Goal: Task Accomplishment & Management: Use online tool/utility

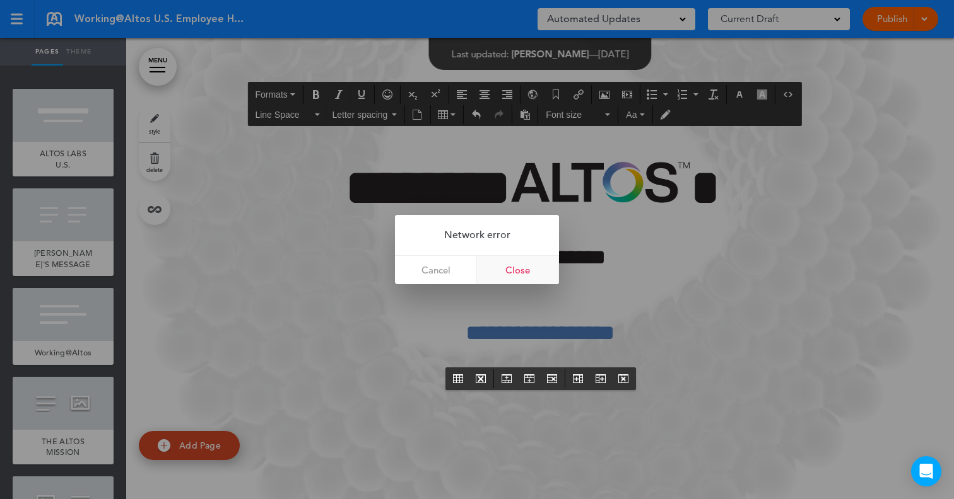
click at [515, 263] on link "Close" at bounding box center [518, 270] width 82 height 28
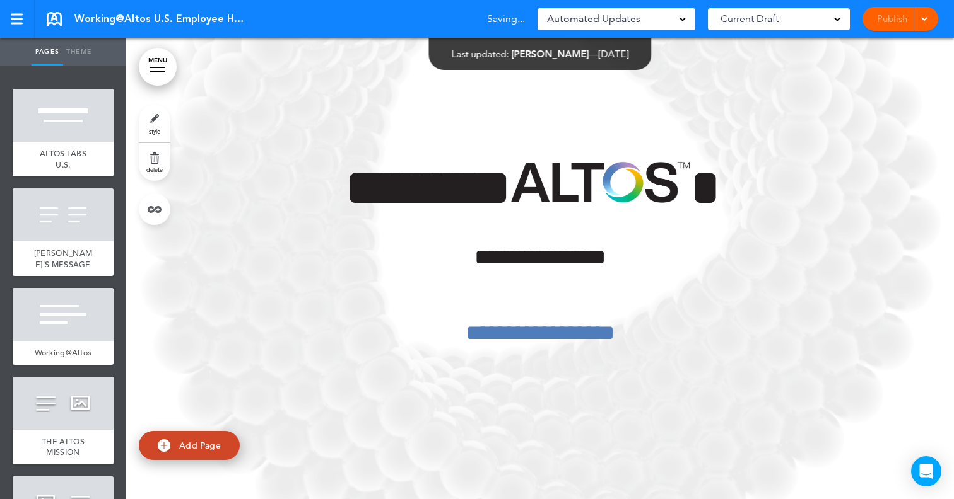
scroll to position [44475, 0]
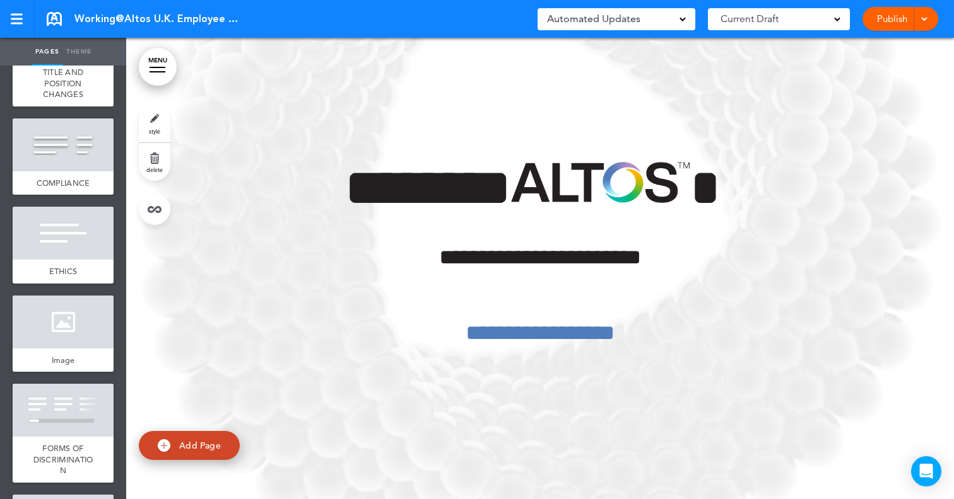
scroll to position [2135, 0]
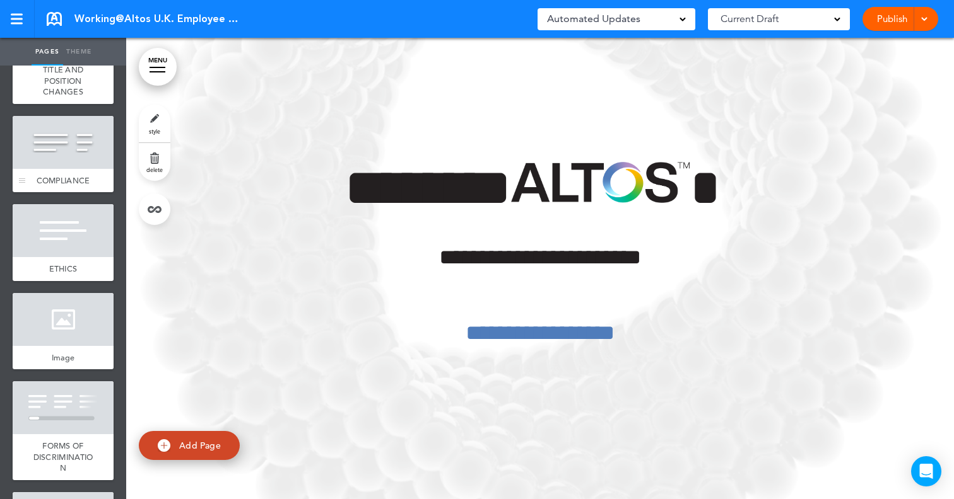
click at [73, 175] on span "COMPLIANCE" at bounding box center [64, 180] width 54 height 11
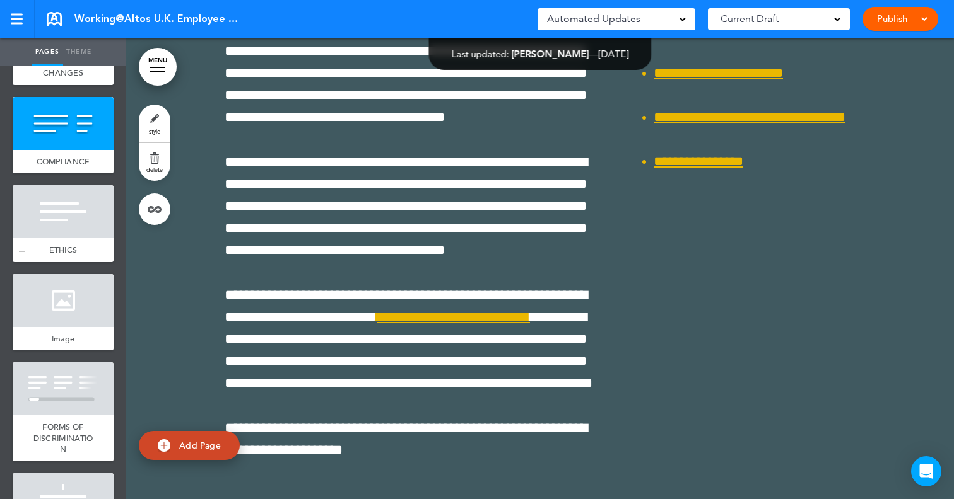
scroll to position [2161, 0]
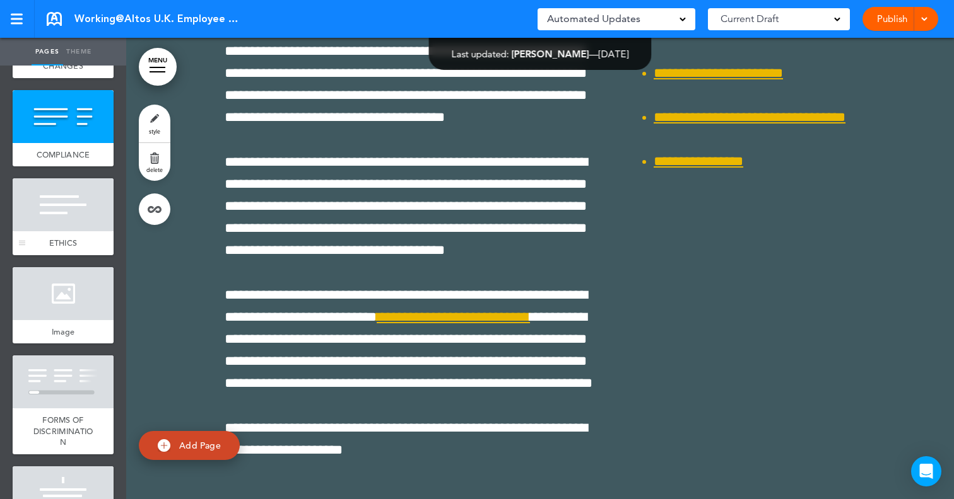
click at [60, 216] on div at bounding box center [63, 204] width 101 height 53
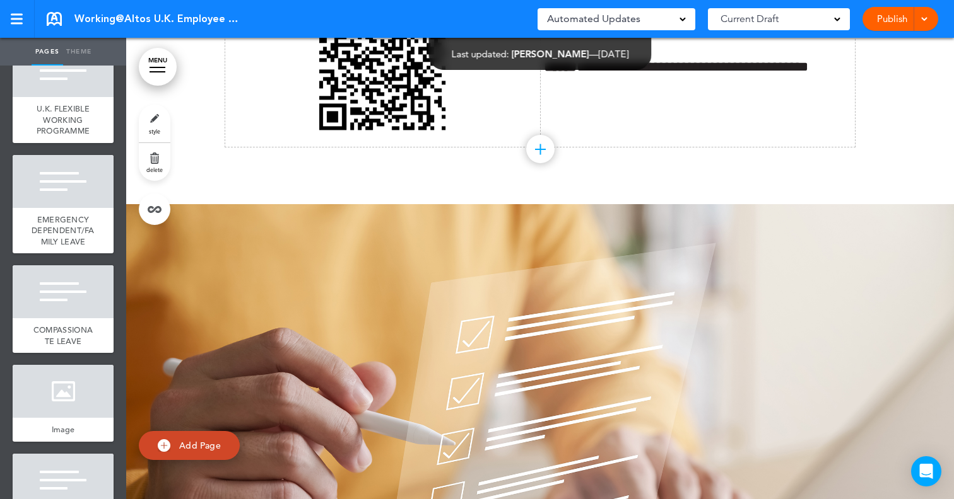
scroll to position [5613, 0]
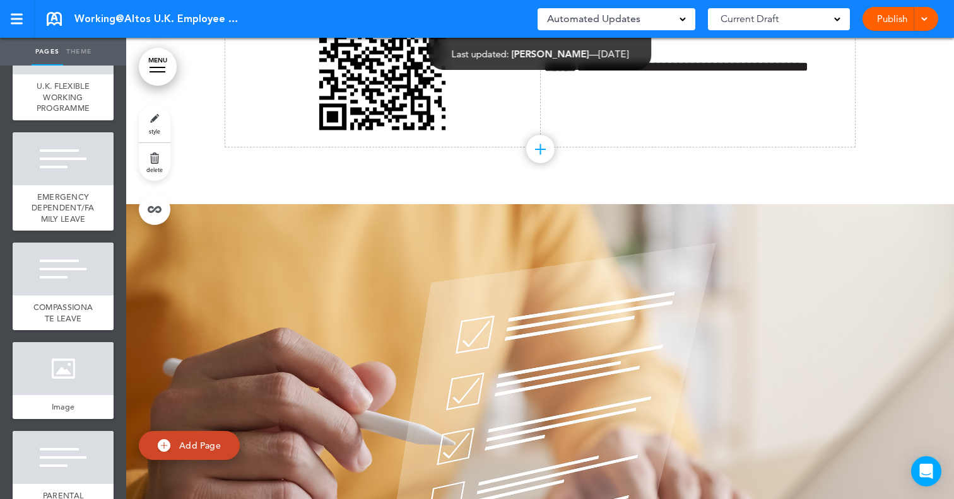
click at [38, 296] on div "COMPASSIONATE LEAVE" at bounding box center [63, 313] width 101 height 35
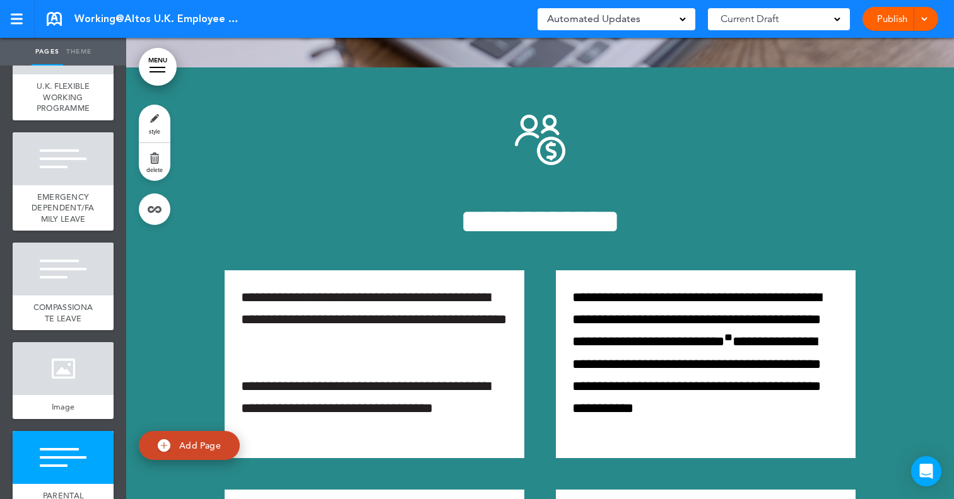
scroll to position [73373, 0]
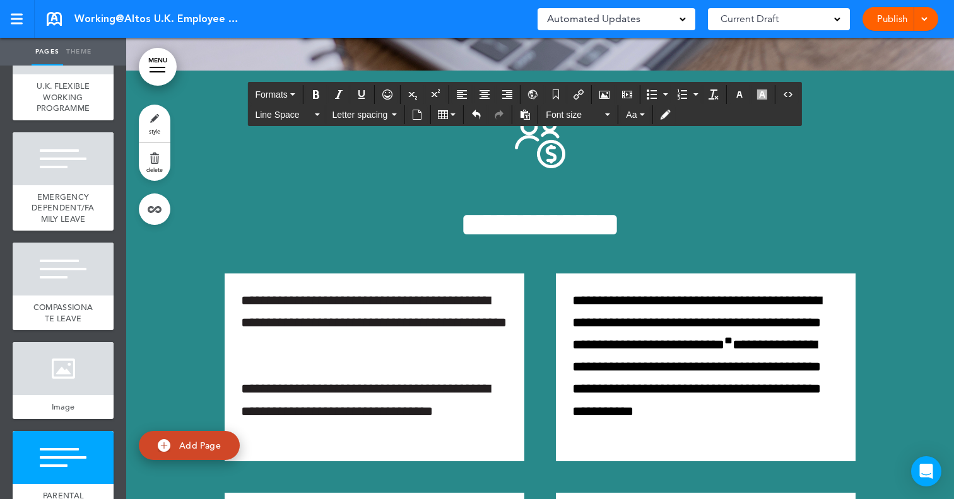
drag, startPoint x: 530, startPoint y: 335, endPoint x: 658, endPoint y: 330, distance: 128.1
copy span "**********"
click at [573, 92] on button "Insert/edit airmason link" at bounding box center [578, 95] width 20 height 18
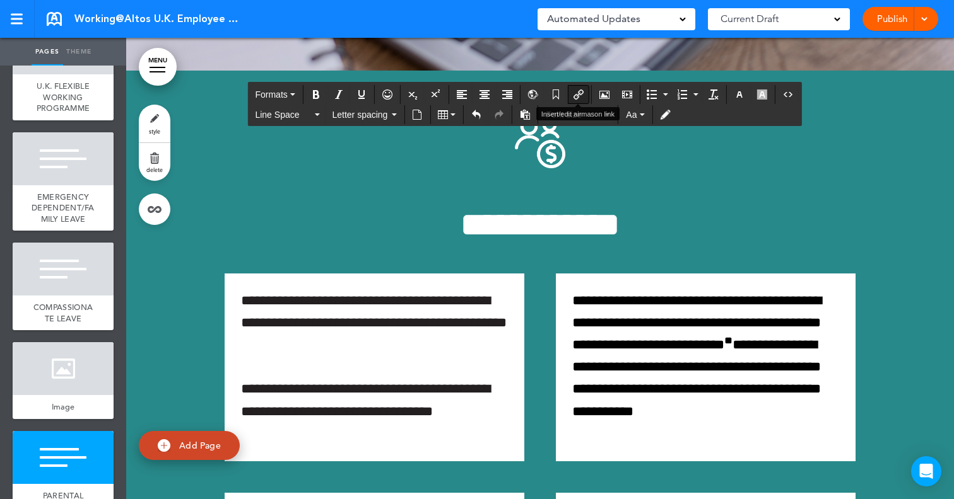
type input "**********"
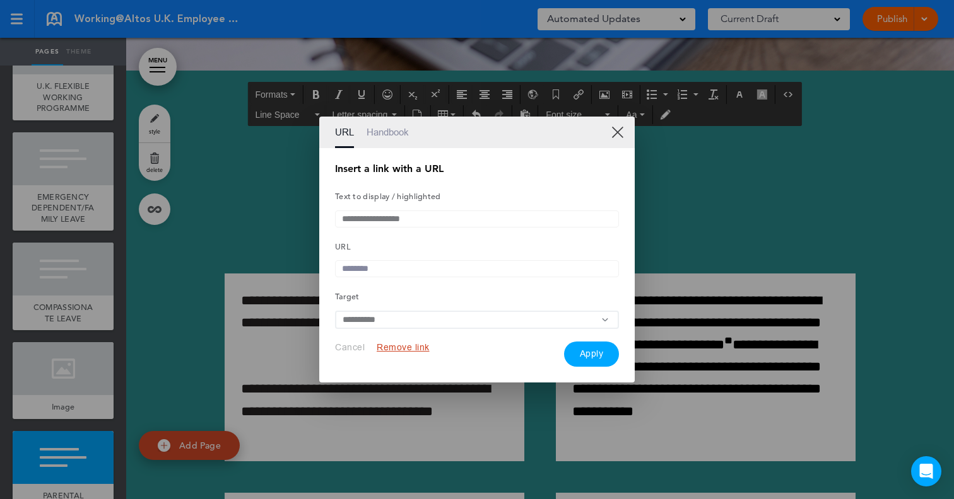
click at [378, 267] on input "text" at bounding box center [477, 268] width 284 height 17
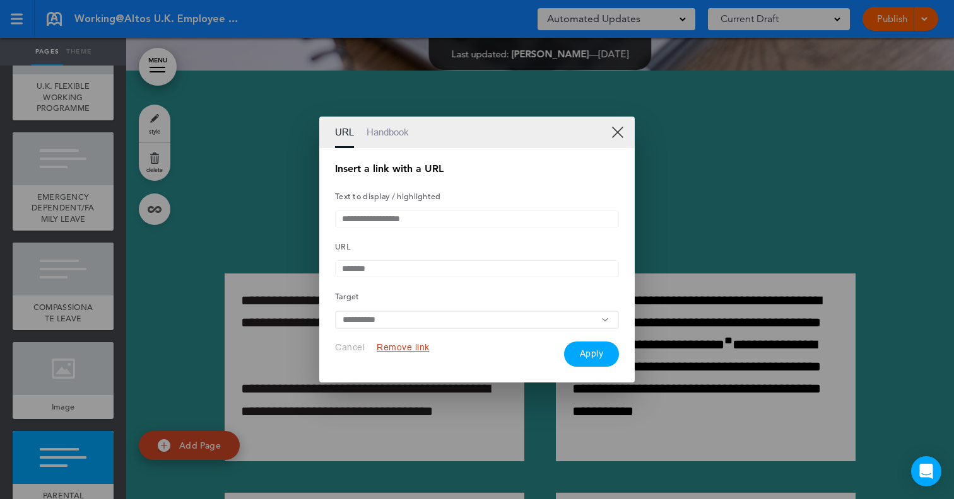
paste input "**********"
type input "**********"
click at [600, 359] on button "Apply" at bounding box center [591, 354] width 55 height 25
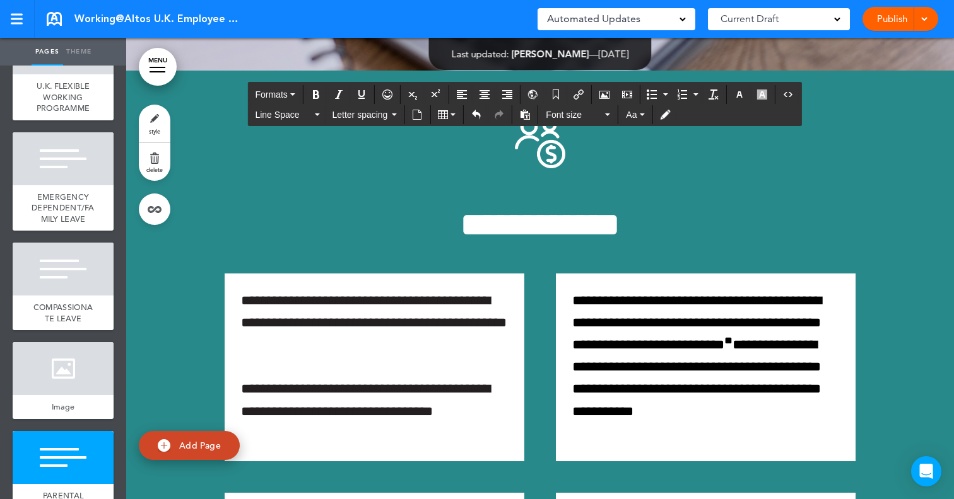
drag, startPoint x: 662, startPoint y: 330, endPoint x: 532, endPoint y: 327, distance: 130.6
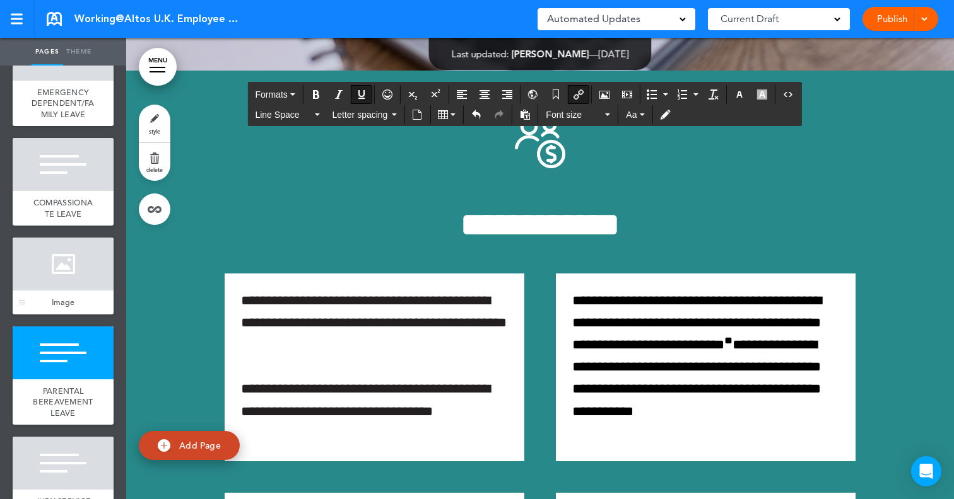
scroll to position [5735, 0]
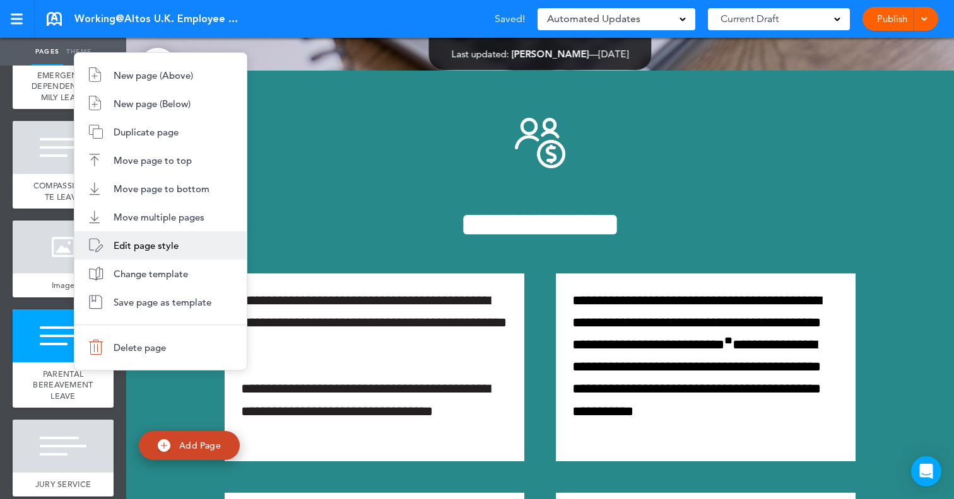
click at [154, 235] on li "Edit page style" at bounding box center [160, 245] width 172 height 28
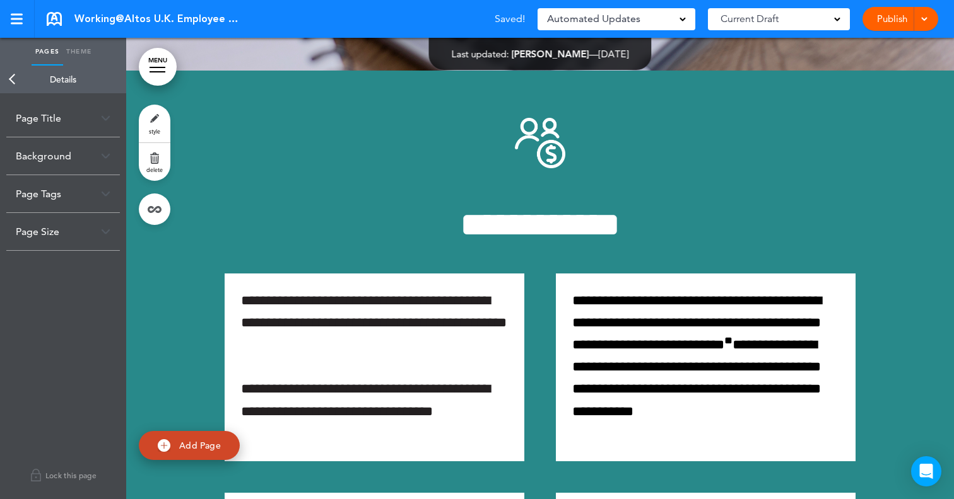
click at [81, 236] on div "Page Size" at bounding box center [63, 231] width 114 height 37
click at [96, 235] on div "Page Size" at bounding box center [63, 231] width 114 height 37
click at [107, 198] on div "Page Tags" at bounding box center [63, 193] width 114 height 37
click at [107, 199] on div "Page Tags" at bounding box center [63, 193] width 114 height 37
click at [112, 158] on div "Background" at bounding box center [63, 155] width 114 height 37
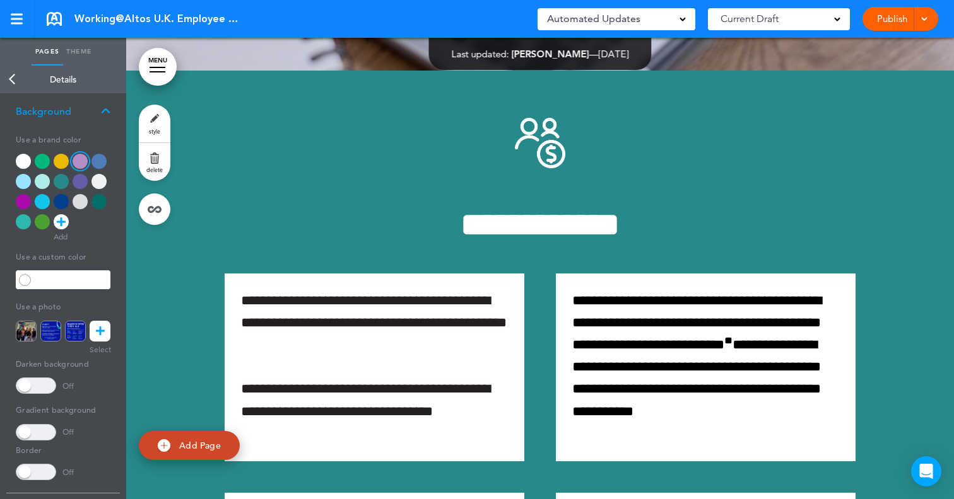
scroll to position [0, 0]
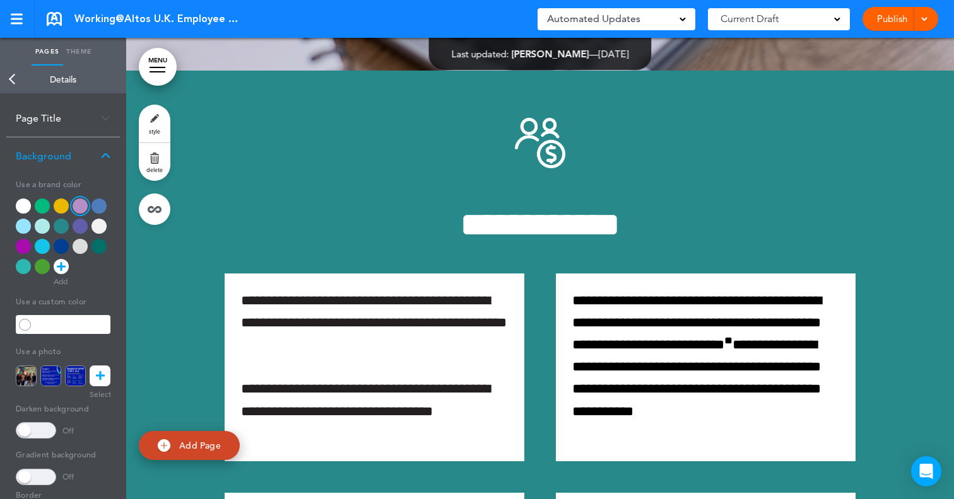
click at [107, 155] on img at bounding box center [105, 156] width 9 height 7
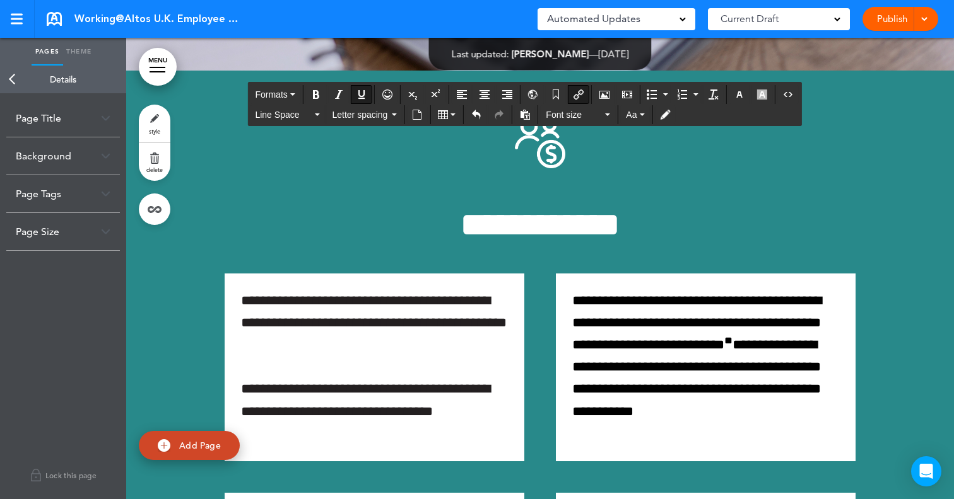
drag, startPoint x: 530, startPoint y: 333, endPoint x: 659, endPoint y: 328, distance: 129.4
click at [743, 96] on icon "button" at bounding box center [739, 95] width 10 height 10
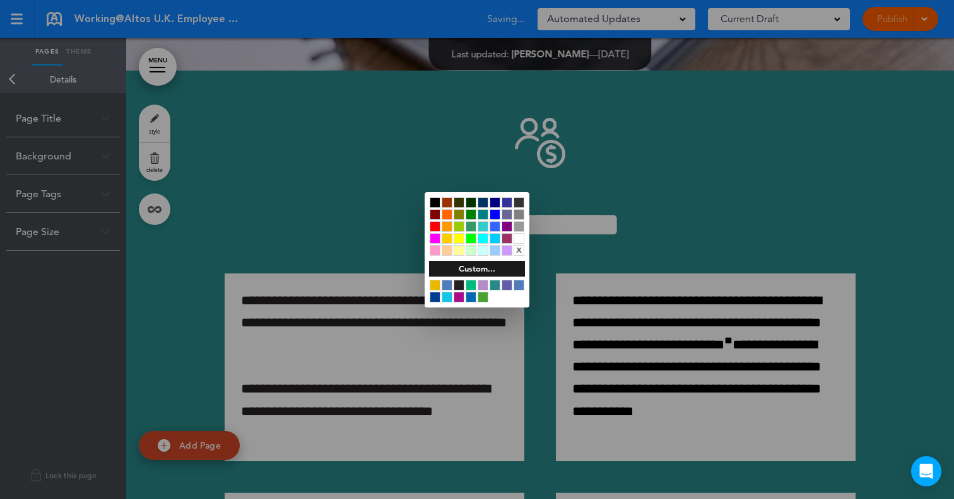
click at [444, 283] on div at bounding box center [446, 285] width 11 height 11
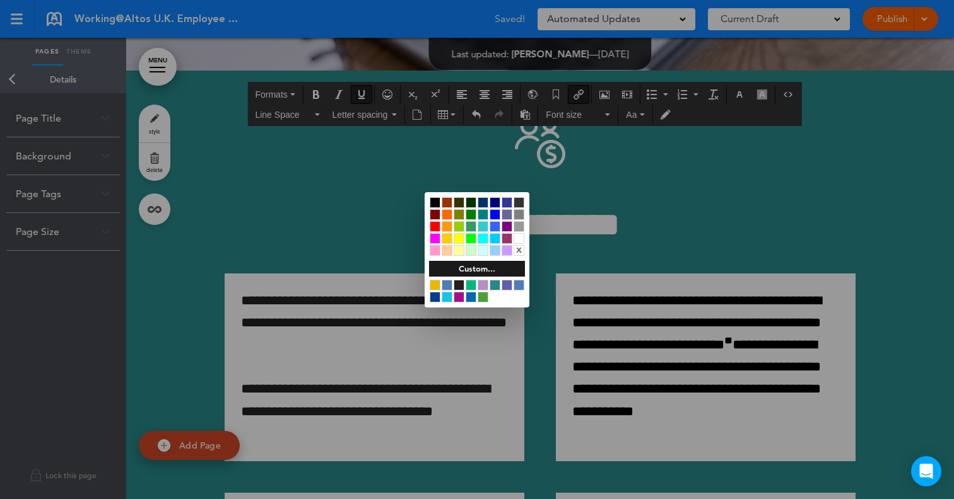
click at [508, 348] on div at bounding box center [477, 249] width 954 height 499
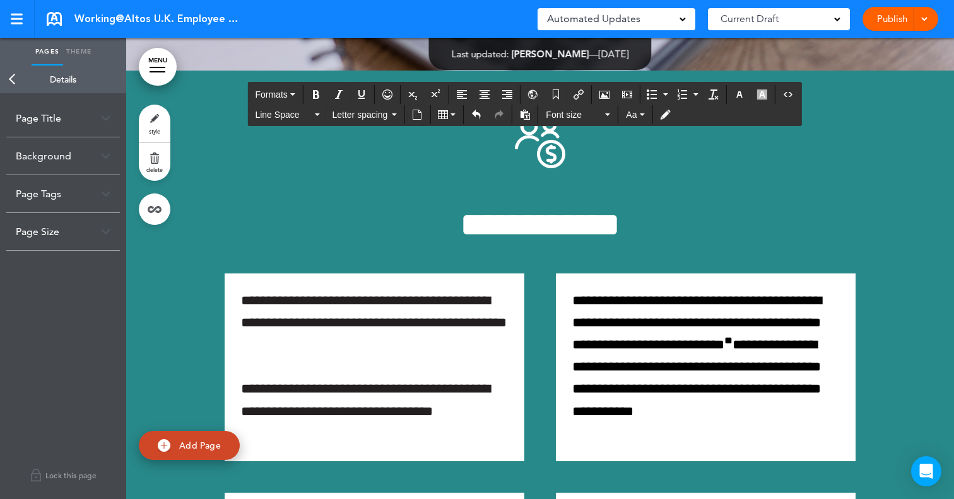
drag, startPoint x: 663, startPoint y: 330, endPoint x: 642, endPoint y: 327, distance: 21.7
click at [739, 96] on icon "button" at bounding box center [739, 95] width 10 height 10
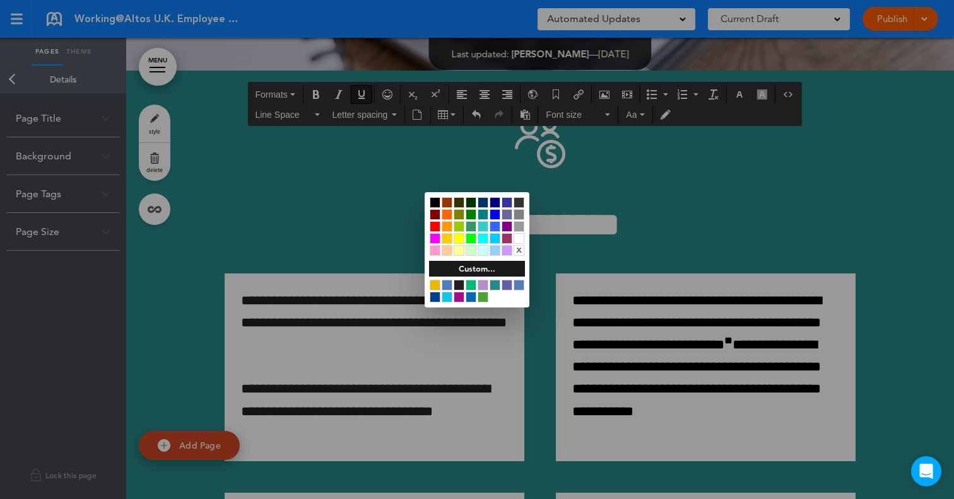
click at [518, 283] on div at bounding box center [518, 285] width 11 height 11
click at [528, 359] on div at bounding box center [477, 249] width 954 height 499
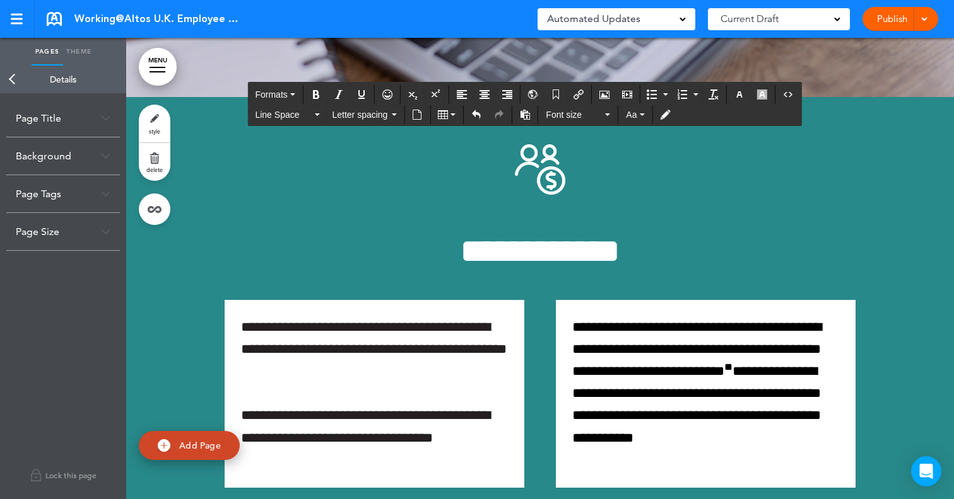
scroll to position [73360, 0]
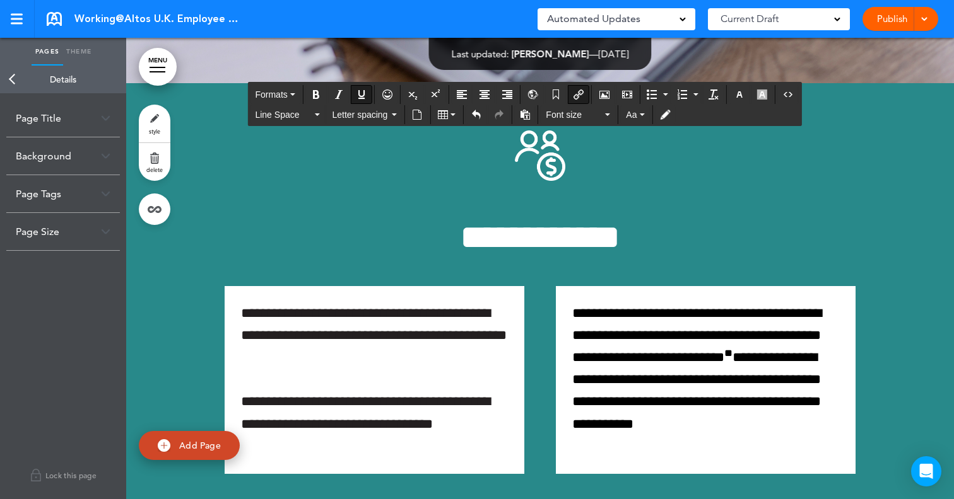
drag, startPoint x: 662, startPoint y: 344, endPoint x: 532, endPoint y: 341, distance: 129.3
click at [736, 98] on icon "button" at bounding box center [739, 95] width 10 height 10
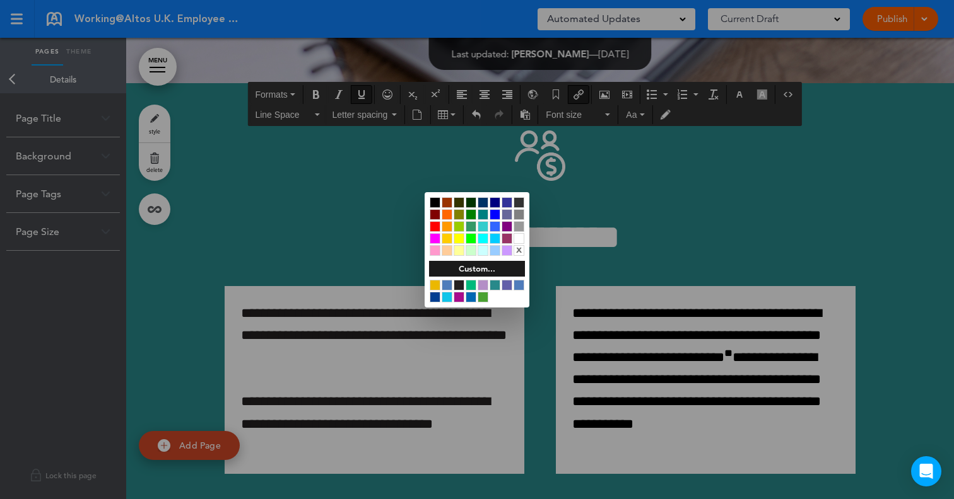
click at [428, 281] on div "Custom..." at bounding box center [476, 284] width 105 height 47
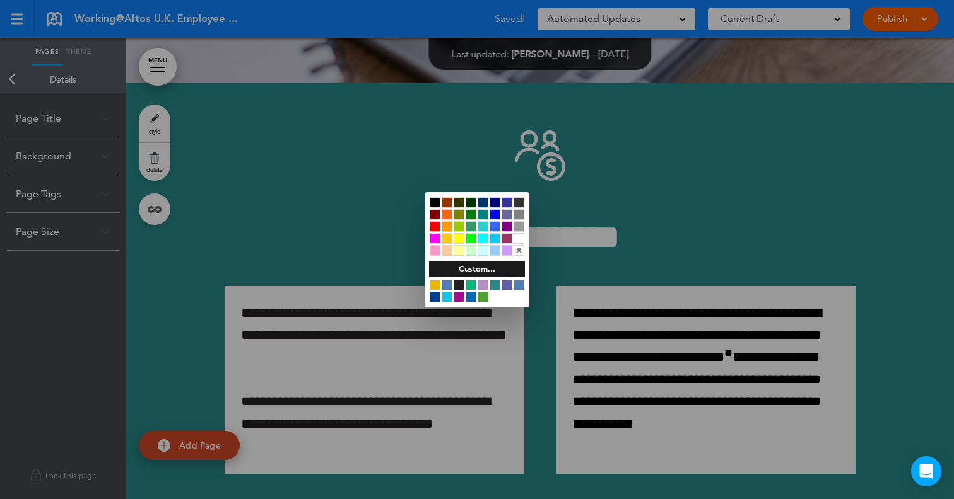
click at [433, 288] on div at bounding box center [434, 285] width 11 height 11
click at [490, 366] on div at bounding box center [477, 249] width 954 height 499
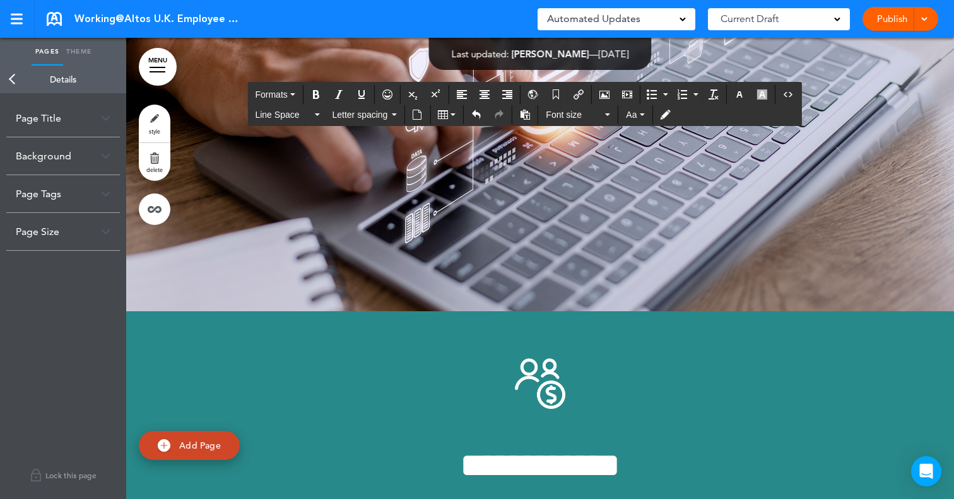
scroll to position [73131, 0]
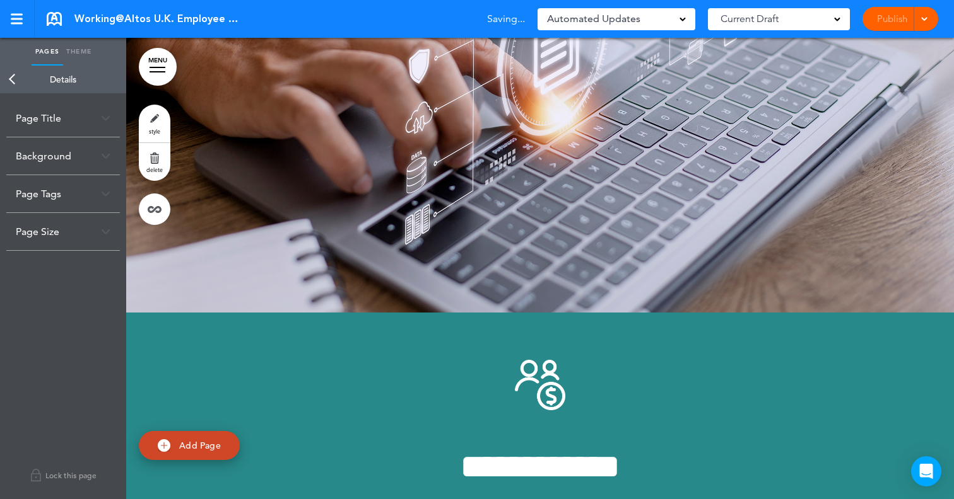
click at [13, 76] on link "Back" at bounding box center [12, 80] width 25 height 28
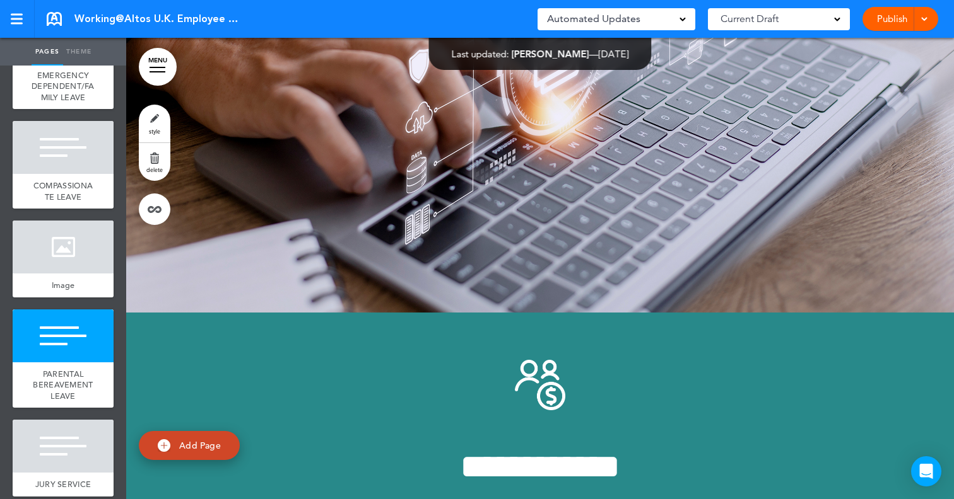
click at [68, 180] on span "COMPASSIONATE LEAVE" at bounding box center [62, 191] width 59 height 22
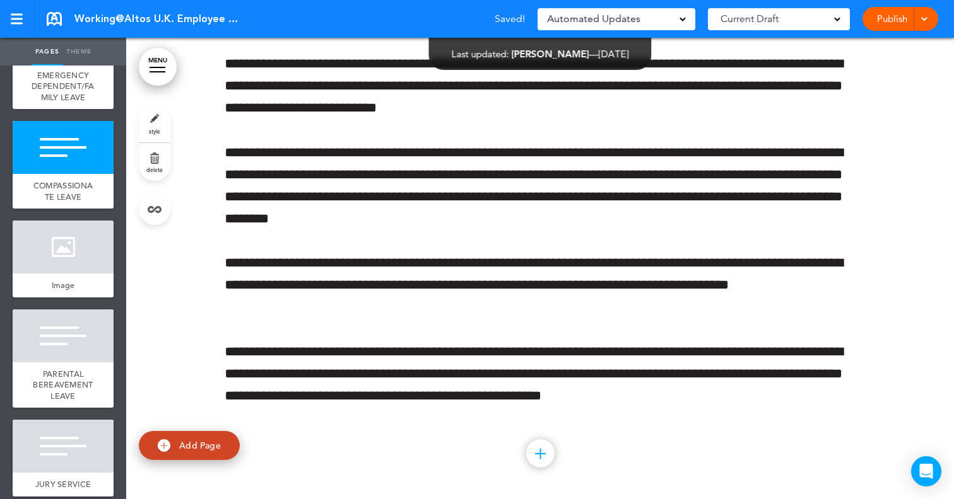
scroll to position [72482, 0]
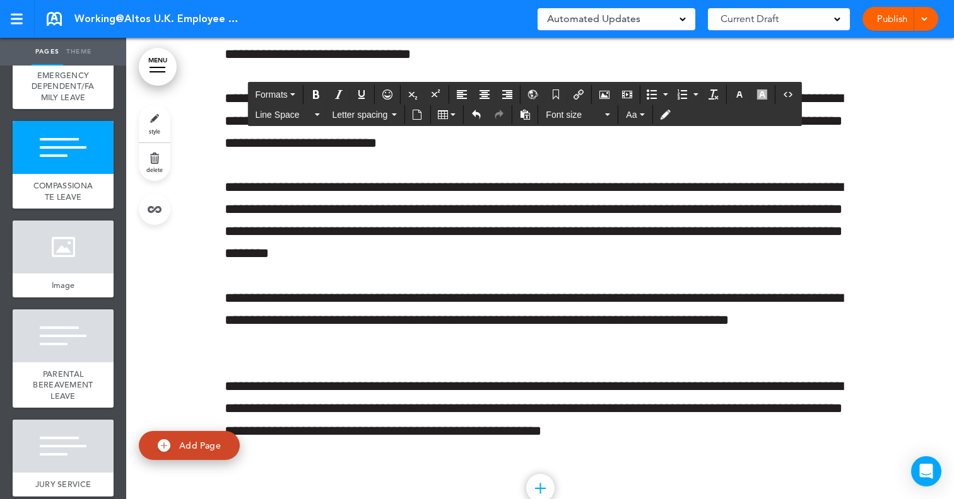
drag, startPoint x: 354, startPoint y: 313, endPoint x: 226, endPoint y: 320, distance: 127.6
copy p "**********"
click at [575, 93] on icon "Insert/edit airmason link" at bounding box center [578, 95] width 10 height 10
type input "**********"
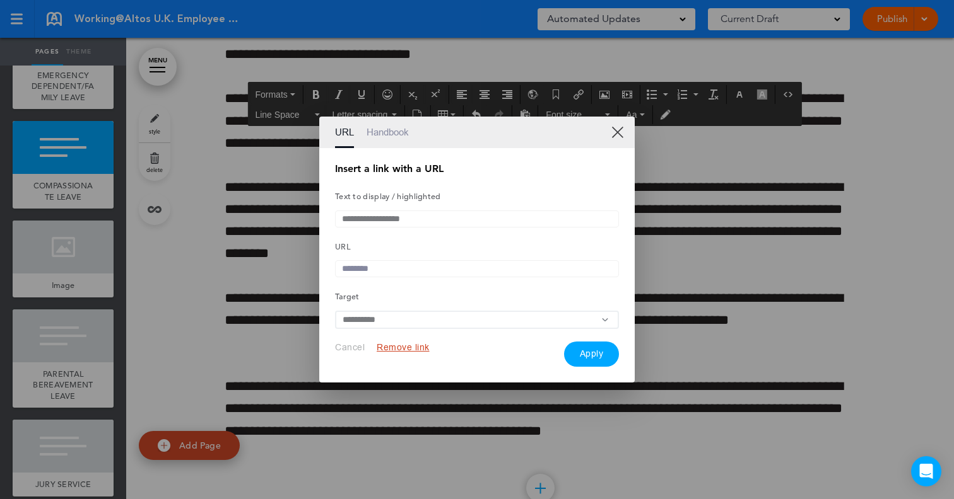
click at [405, 269] on input "text" at bounding box center [477, 268] width 284 height 17
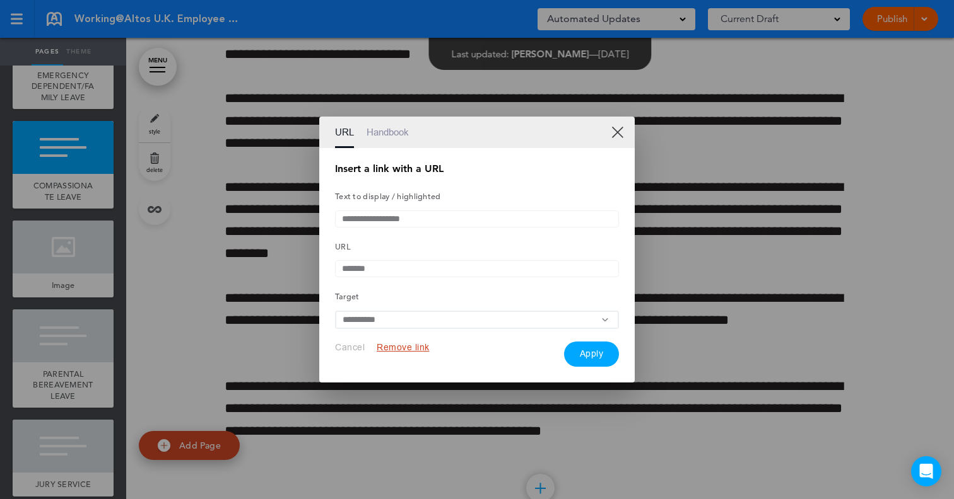
paste input "**********"
type input "**********"
click at [575, 355] on button "Apply" at bounding box center [591, 354] width 55 height 25
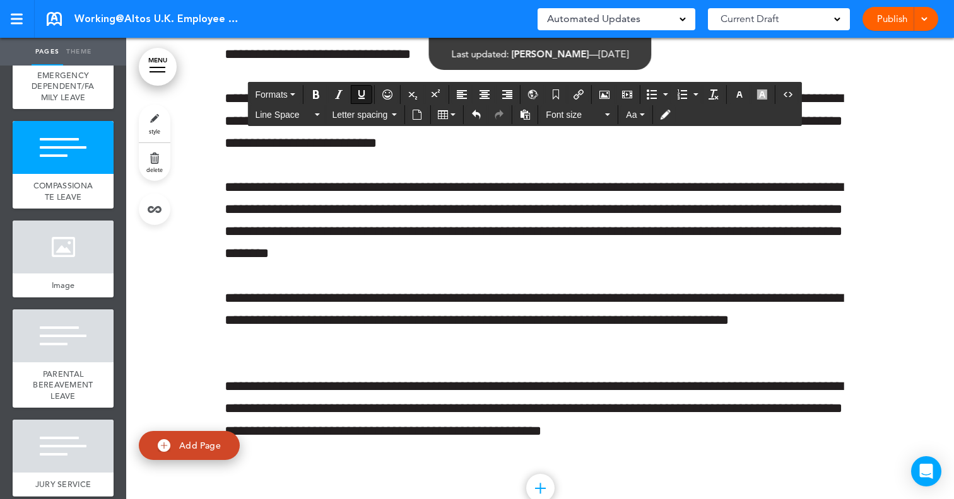
drag, startPoint x: 354, startPoint y: 314, endPoint x: 223, endPoint y: 306, distance: 131.4
click at [739, 96] on icon "button" at bounding box center [739, 95] width 10 height 10
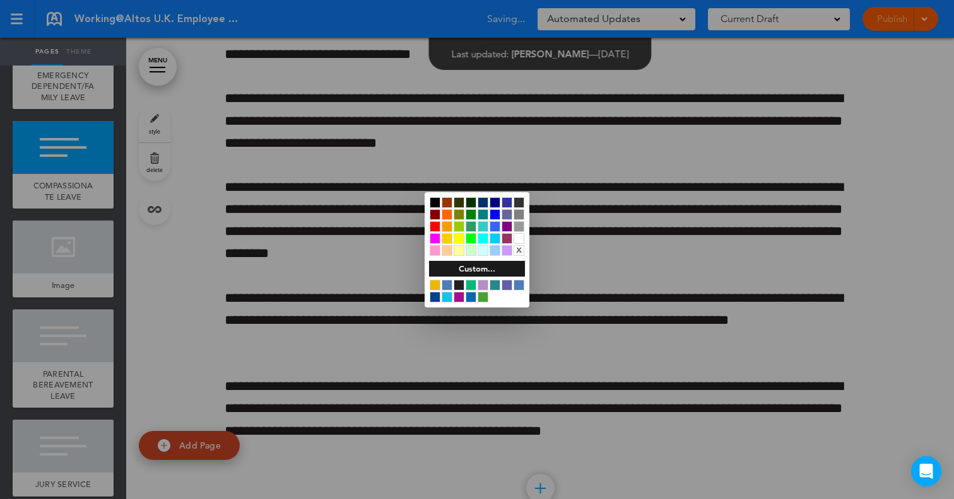
click at [519, 286] on div at bounding box center [518, 285] width 11 height 11
click at [619, 309] on div at bounding box center [477, 249] width 954 height 499
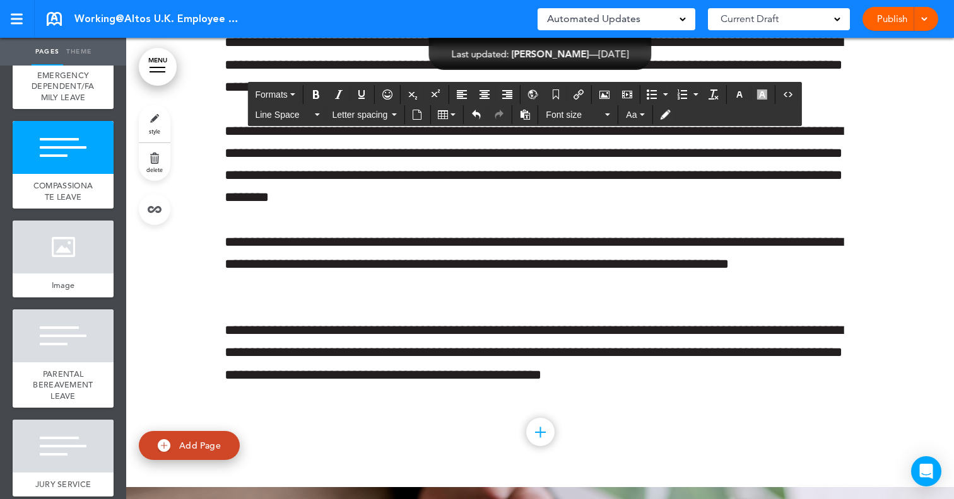
scroll to position [72547, 0]
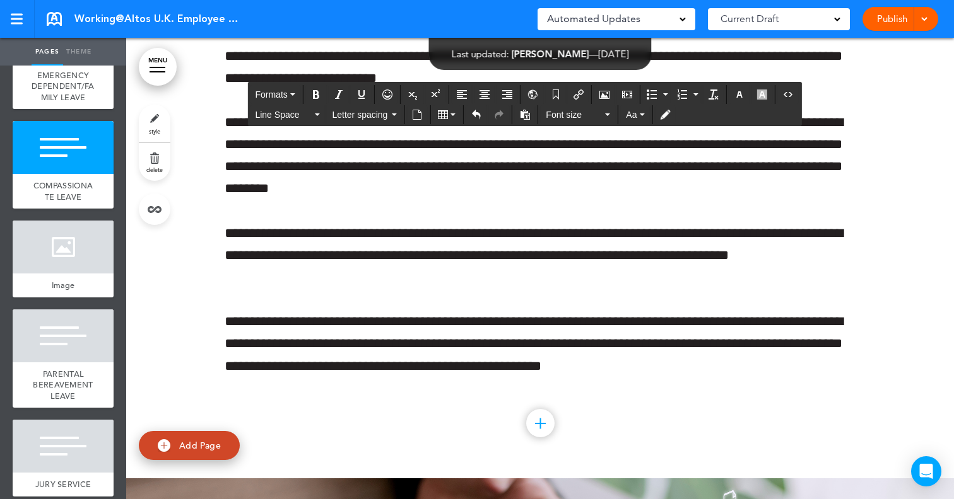
drag, startPoint x: 773, startPoint y: 248, endPoint x: 794, endPoint y: 196, distance: 57.2
copy p "**********"
click at [75, 350] on div at bounding box center [63, 336] width 101 height 53
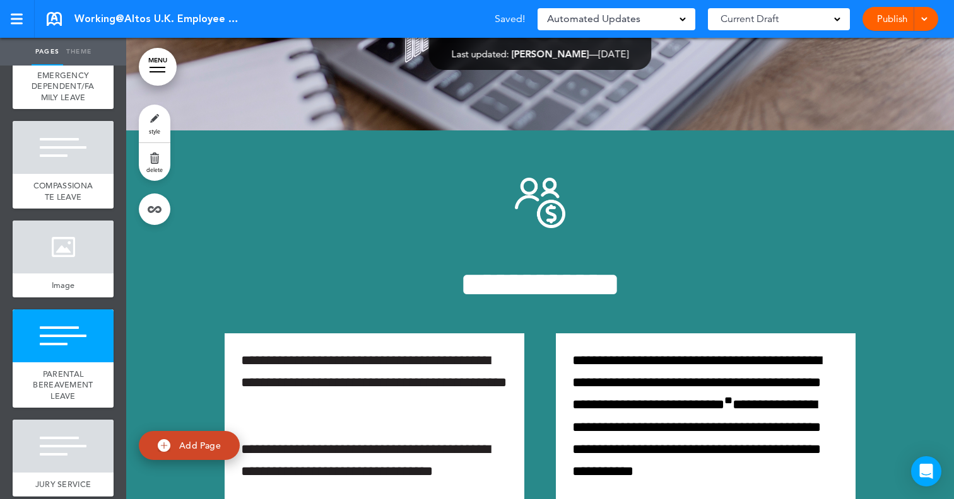
scroll to position [73358, 0]
